Goal: Information Seeking & Learning: Learn about a topic

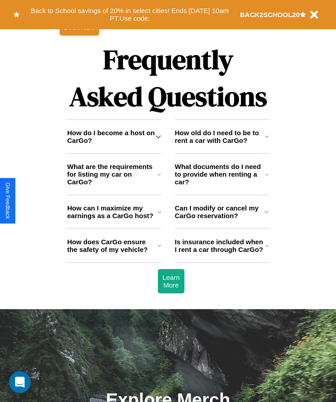
scroll to position [1176, 0]
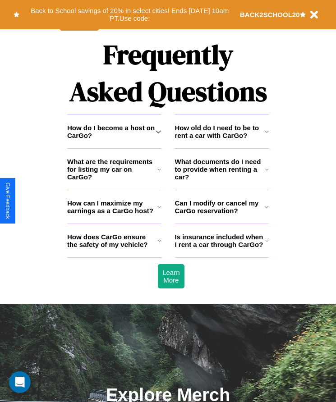
click at [159, 173] on icon at bounding box center [159, 169] width 4 height 7
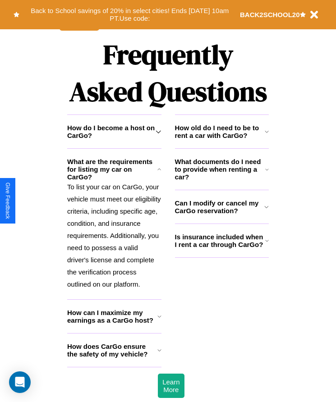
click at [266, 211] on icon at bounding box center [266, 206] width 5 height 7
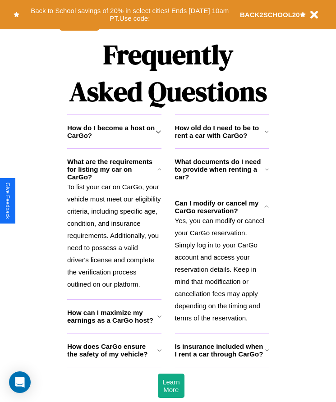
click at [114, 324] on h3 "How can I maximize my earnings as a CarGo host?" at bounding box center [112, 316] width 90 height 15
click at [221, 276] on p "Yes, you can modify or cancel your CarGo reservation. Simply log in to your Car…" at bounding box center [222, 270] width 94 height 110
click at [114, 139] on h3 "How do I become a host on CarGo?" at bounding box center [111, 131] width 88 height 15
click at [221, 358] on h3 "Is insurance included when I rent a car through CarGo?" at bounding box center [220, 350] width 90 height 15
click at [266, 135] on icon at bounding box center [267, 131] width 4 height 7
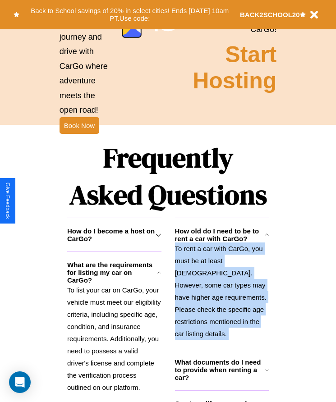
scroll to position [1012, 0]
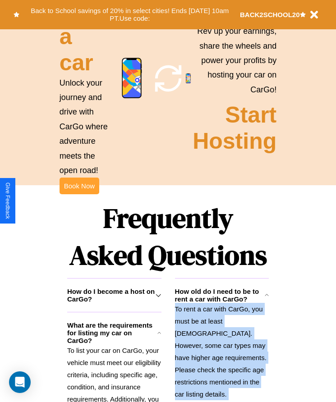
click at [79, 194] on button "Book Now" at bounding box center [80, 186] width 40 height 17
